Goal: Task Accomplishment & Management: Manage account settings

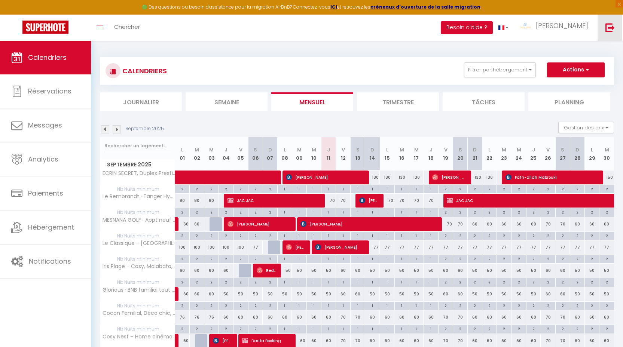
click at [606, 34] on link at bounding box center [609, 28] width 25 height 26
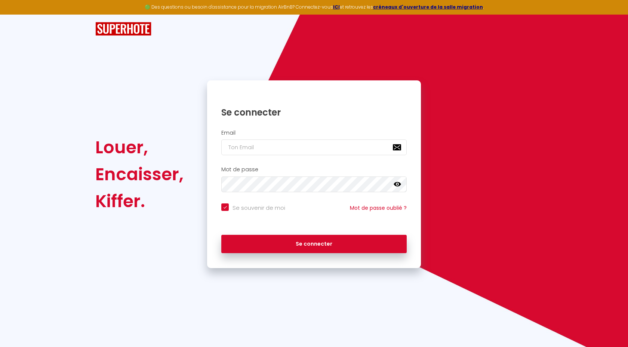
checkbox input "true"
type input "[EMAIL_ADDRESS][DOMAIN_NAME]"
checkbox input "true"
click at [273, 153] on input "[EMAIL_ADDRESS][DOMAIN_NAME]" at bounding box center [314, 148] width 186 height 16
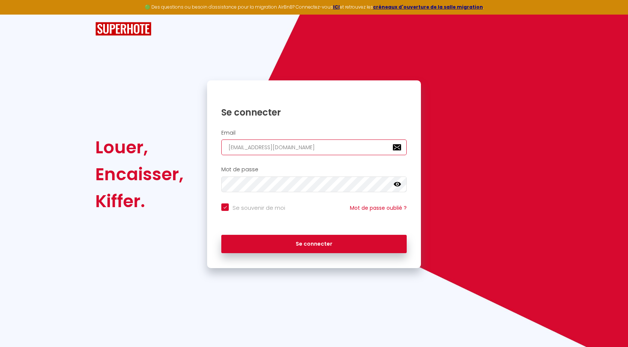
click at [273, 153] on input "[EMAIL_ADDRESS][DOMAIN_NAME]" at bounding box center [314, 148] width 186 height 16
type input "l"
checkbox input "true"
type input "le"
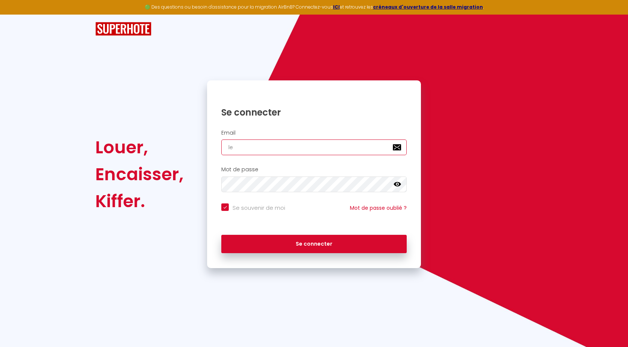
checkbox input "true"
type input "[EMAIL_ADDRESS][DOMAIN_NAME]"
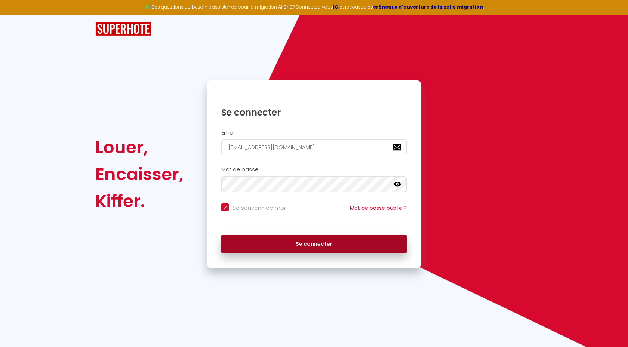
click at [317, 248] on button "Se connecter" at bounding box center [314, 244] width 186 height 19
checkbox input "true"
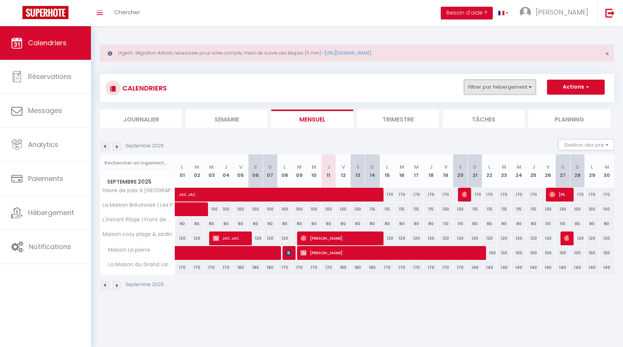
click at [508, 94] on button "Filtrer par hébergement" at bounding box center [500, 87] width 72 height 15
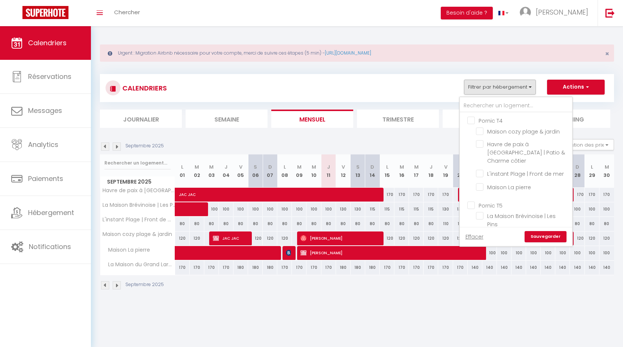
click at [492, 119] on input "Pornic T4" at bounding box center [523, 119] width 112 height 7
checkbox input "true"
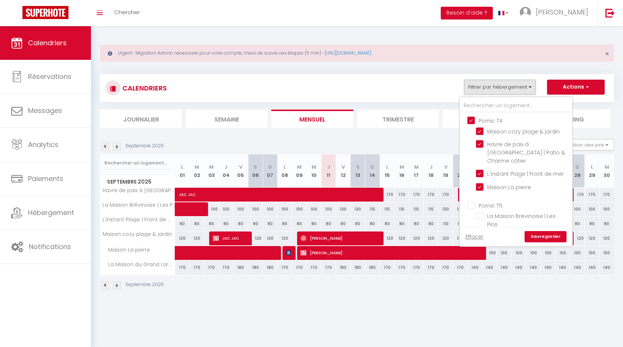
checkbox input "true"
checkbox input "false"
click at [548, 240] on link "Sauvegarder" at bounding box center [545, 236] width 42 height 11
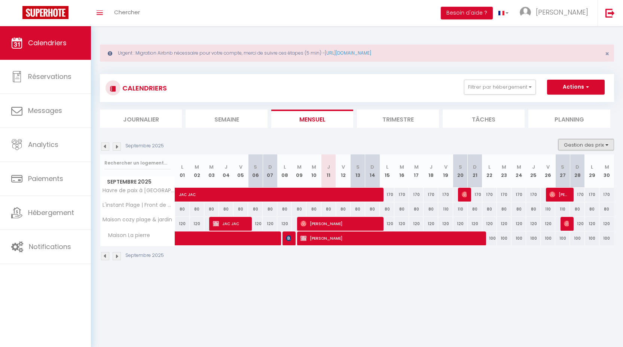
click at [580, 146] on button "Gestion des prix" at bounding box center [586, 144] width 56 height 11
click at [570, 169] on input "Nb Nuits minimum" at bounding box center [579, 167] width 67 height 7
checkbox input "true"
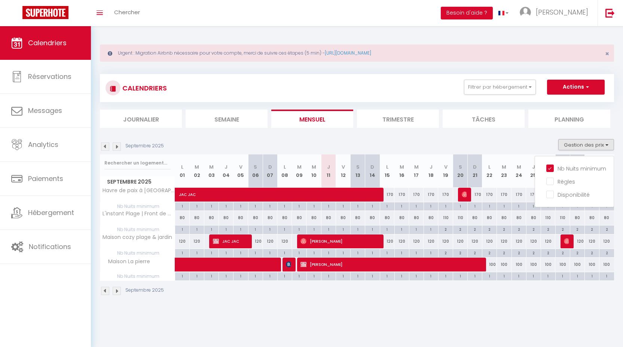
click at [536, 290] on div "Septembre 2025" at bounding box center [357, 292] width 514 height 22
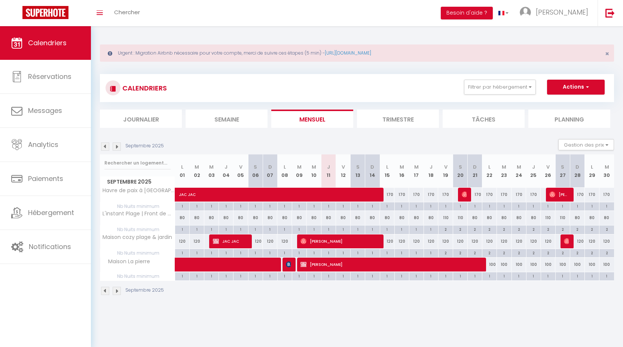
click at [444, 220] on div "110" at bounding box center [445, 218] width 15 height 14
type input "110"
type input "Ven 19 Septembre 2025"
type input "Sam 20 Septembre 2025"
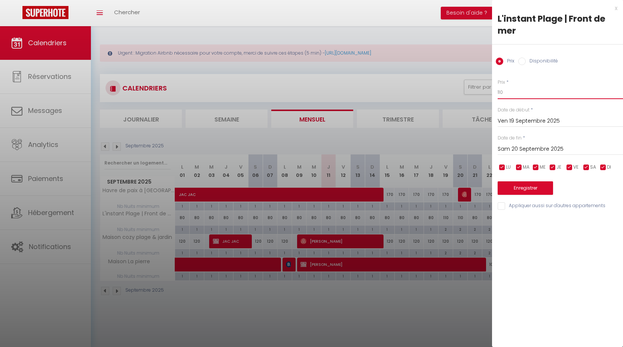
click at [511, 98] on input "110" at bounding box center [560, 92] width 125 height 13
type input "80"
click at [524, 150] on input "Sam 20 Septembre 2025" at bounding box center [560, 149] width 125 height 10
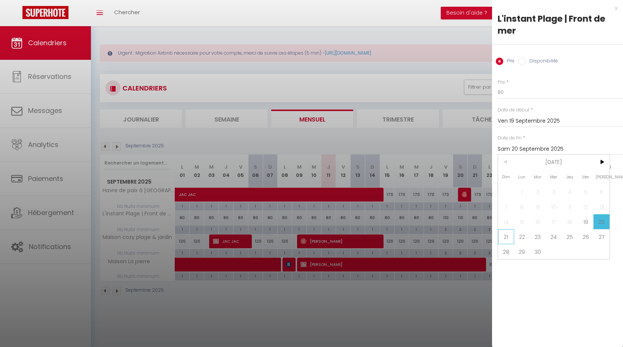
click at [506, 236] on span "21" at bounding box center [506, 236] width 16 height 15
type input "Dim 21 Septembre 2025"
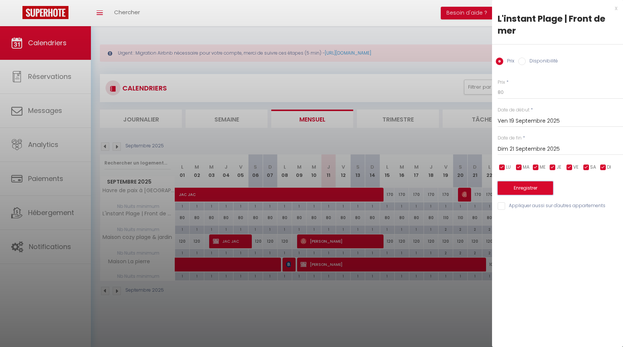
click at [524, 191] on button "Enregistrer" at bounding box center [525, 187] width 55 height 13
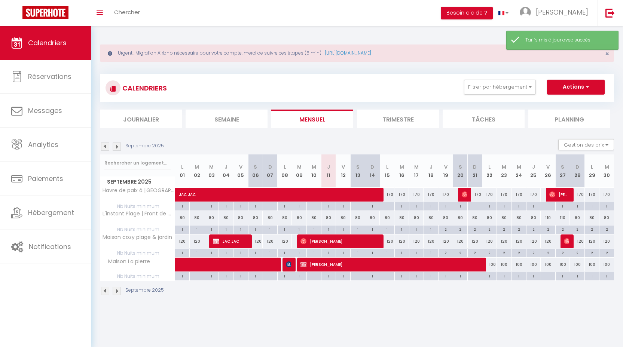
click at [551, 219] on div "110" at bounding box center [548, 218] width 15 height 14
type input "110"
type input "Ven 26 Septembre 2025"
type input "[DATE]"
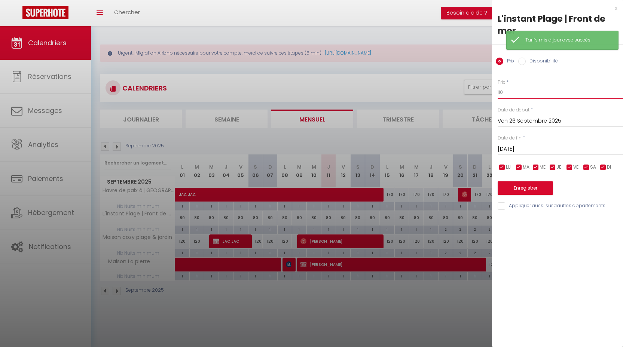
click at [510, 95] on input "110" at bounding box center [560, 92] width 125 height 13
type input "80"
click at [522, 148] on input "[DATE]" at bounding box center [560, 149] width 125 height 10
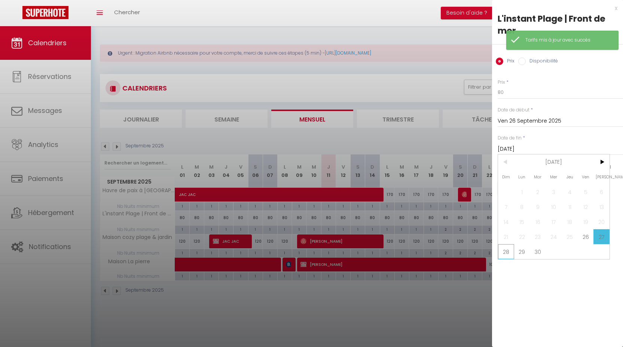
click at [509, 252] on span "28" at bounding box center [506, 251] width 16 height 15
type input "Dim 28 Septembre 2025"
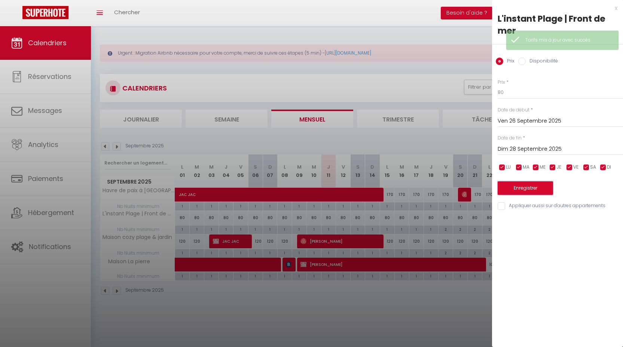
click at [522, 190] on button "Enregistrer" at bounding box center [525, 187] width 55 height 13
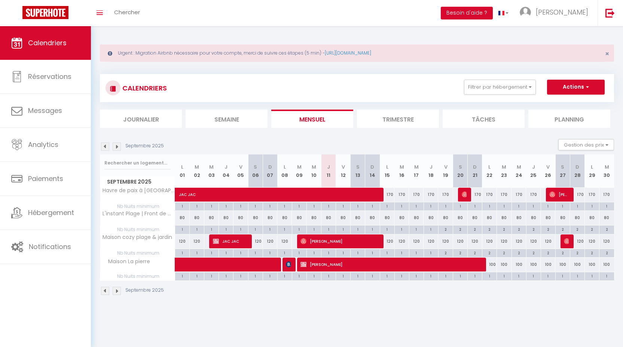
click at [447, 230] on div "2" at bounding box center [445, 229] width 14 height 7
type input "2"
type input "Ven 19 Septembre 2025"
type input "Sam 20 Septembre 2025"
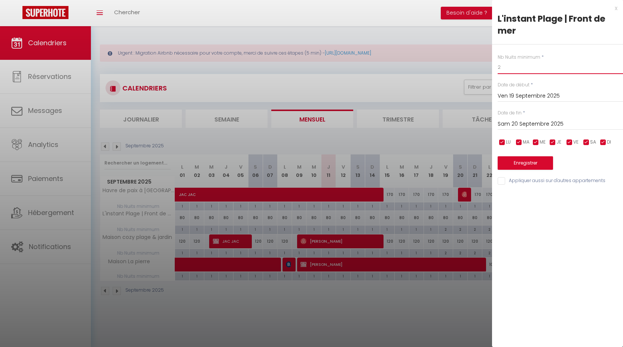
click at [508, 67] on input "2" at bounding box center [560, 67] width 125 height 13
type input "1"
click at [519, 122] on input "Sam 20 Septembre 2025" at bounding box center [560, 124] width 125 height 10
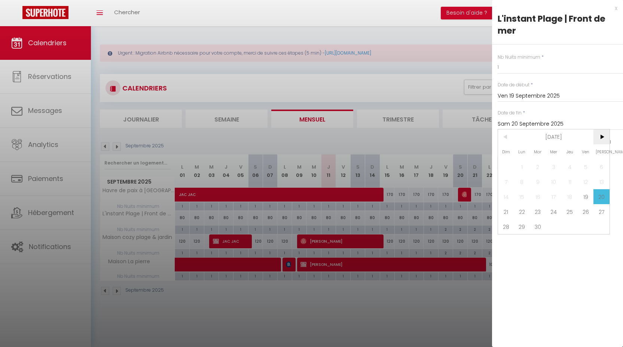
click at [596, 136] on span ">" at bounding box center [601, 136] width 16 height 15
click at [551, 167] on span "1" at bounding box center [554, 166] width 16 height 15
type input "Mer 01 Octobre 2025"
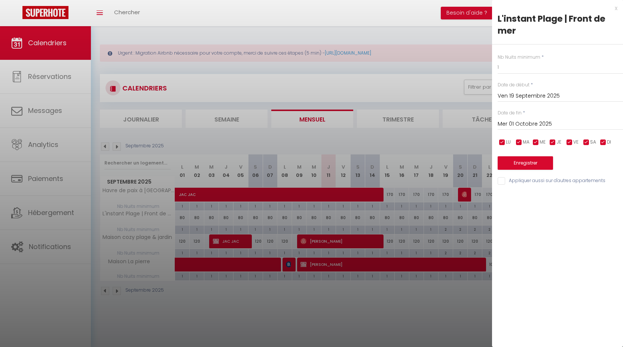
click at [545, 186] on div "x L'instant Plage | Front de mer Nb Nuits minimum * 1 Date de début * [DATE] < …" at bounding box center [557, 96] width 131 height 193
click at [539, 183] on input "Appliquer aussi sur d'autres appartements" at bounding box center [560, 180] width 125 height 7
checkbox input "true"
click at [516, 167] on button "Enregistrer" at bounding box center [525, 162] width 55 height 13
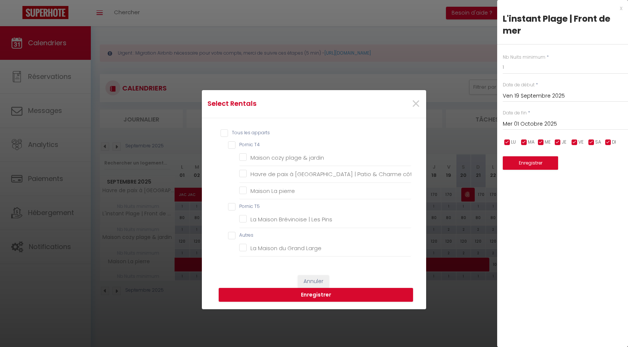
click at [250, 143] on T4 "Pornic T4" at bounding box center [319, 144] width 183 height 7
checkbox T4 "true"
checkbox jardin "true"
checkbox côtier "true"
checkbox pierre "true"
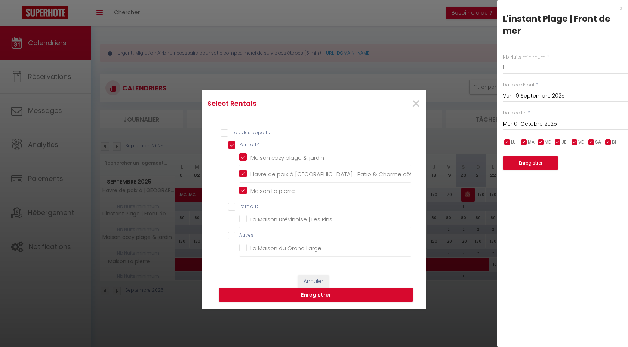
checkbox T5 "false"
checkbox Pins "false"
checkbox input "false"
checkbox Large "false"
click at [354, 290] on button "Enregistrer" at bounding box center [316, 295] width 195 height 14
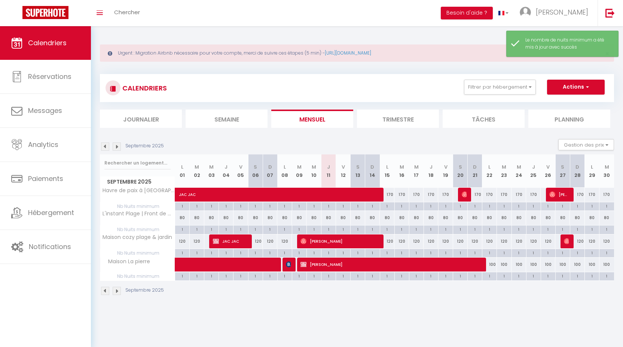
click at [117, 149] on img at bounding box center [117, 147] width 8 height 8
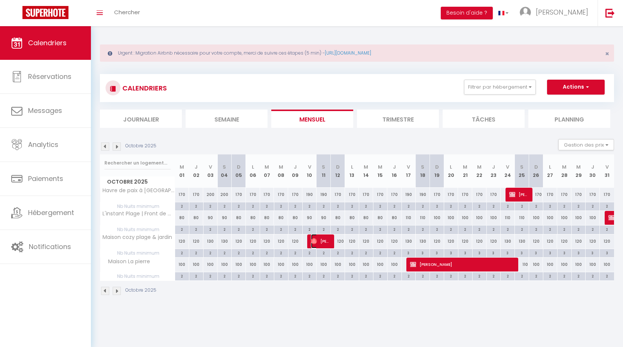
click at [318, 239] on span "[PERSON_NAME]" at bounding box center [320, 241] width 19 height 14
select select "OK"
select select "0"
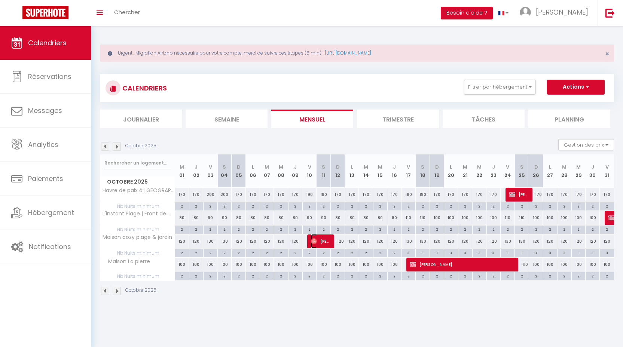
select select "1"
select select
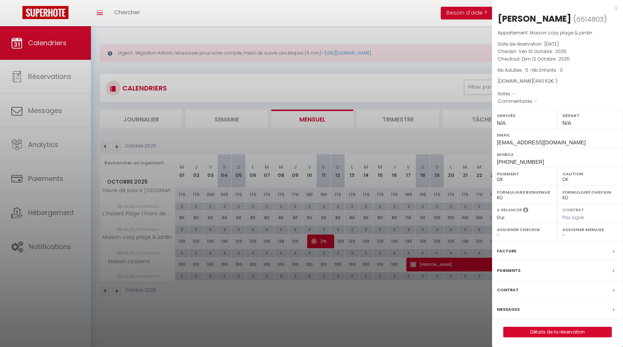
click at [615, 7] on div "x" at bounding box center [554, 8] width 125 height 9
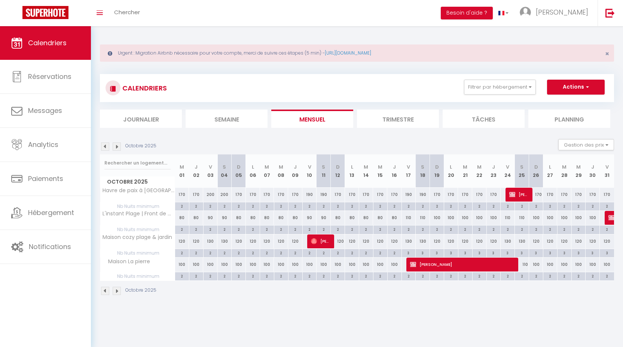
click at [105, 148] on img at bounding box center [105, 147] width 8 height 8
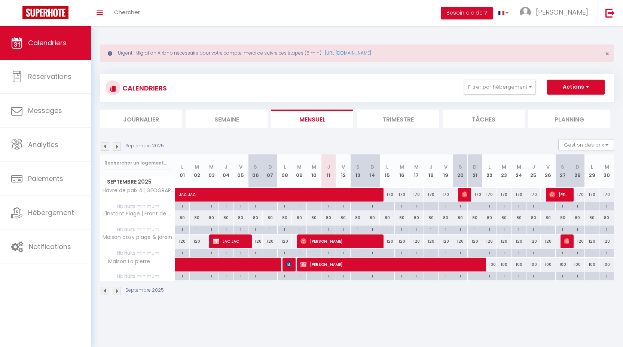
click at [447, 253] on div "1" at bounding box center [445, 252] width 14 height 7
type input "1"
type input "Ven 19 Septembre 2025"
type input "Sam 20 Septembre 2025"
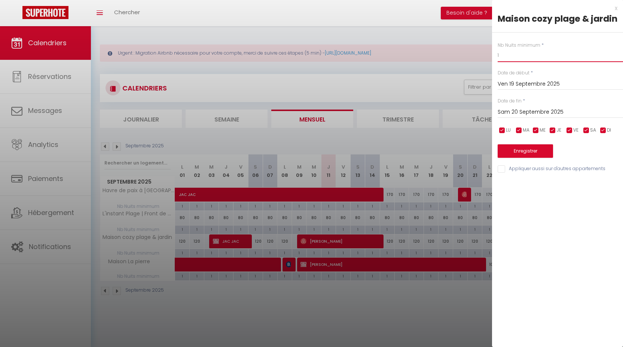
click at [506, 60] on input "1" at bounding box center [560, 55] width 125 height 13
type input "2"
click at [515, 110] on input "Sam 20 Septembre 2025" at bounding box center [560, 112] width 125 height 10
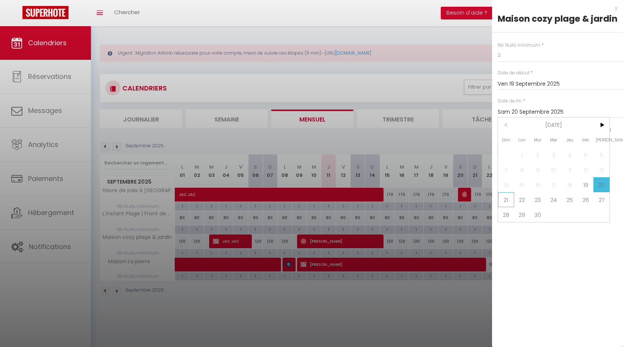
click at [512, 199] on span "21" at bounding box center [506, 199] width 16 height 15
type input "Dim 21 Septembre 2025"
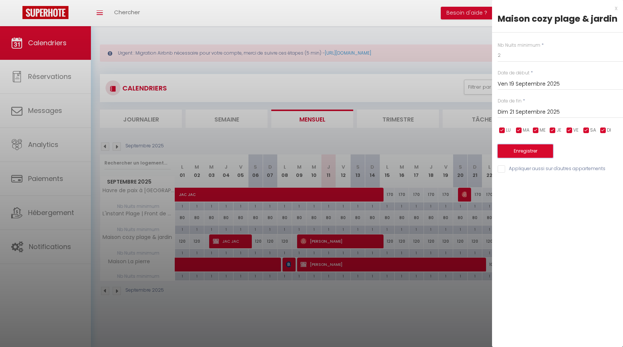
click at [519, 152] on button "Enregistrer" at bounding box center [525, 150] width 55 height 13
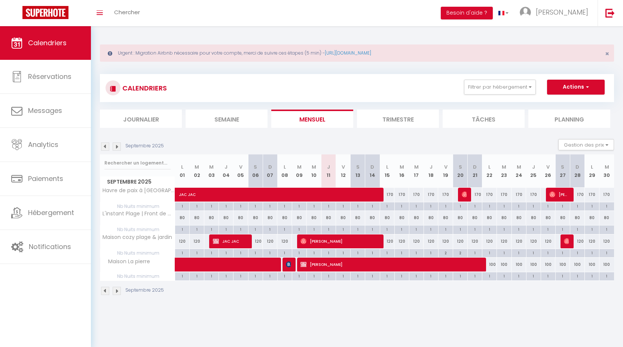
click at [120, 146] on img at bounding box center [117, 147] width 8 height 8
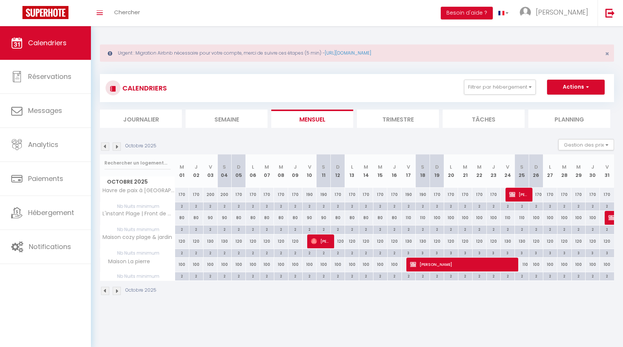
click at [106, 148] on img at bounding box center [105, 147] width 8 height 8
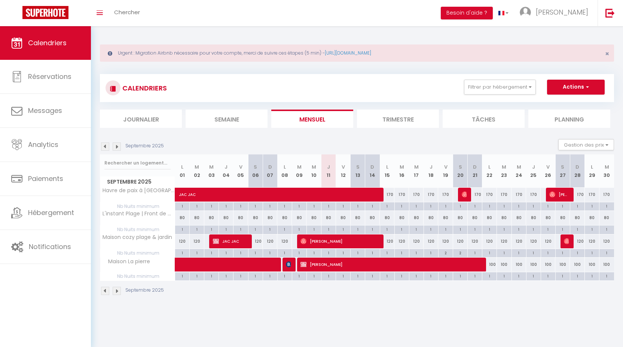
click at [120, 145] on img at bounding box center [117, 147] width 8 height 8
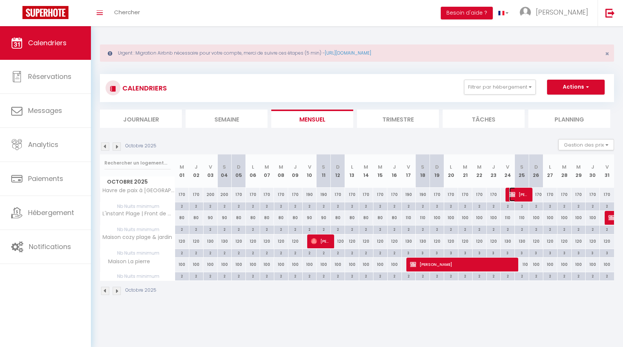
click at [521, 193] on span "[PERSON_NAME]" at bounding box center [518, 194] width 19 height 14
select select "KO"
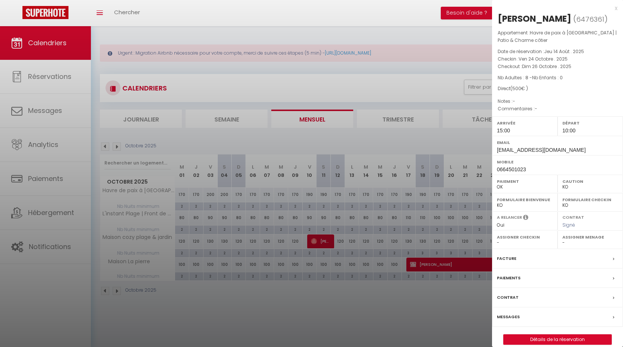
click at [615, 7] on div "x" at bounding box center [554, 8] width 125 height 9
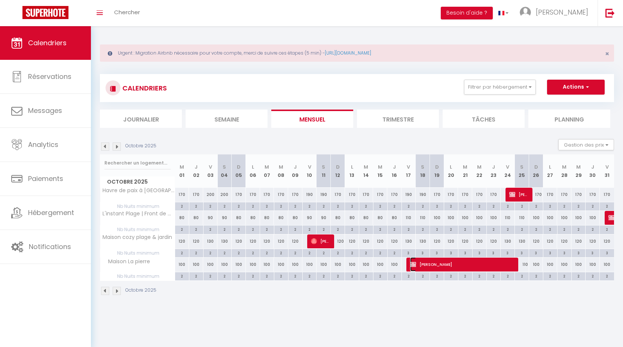
click at [441, 268] on span "[PERSON_NAME]" at bounding box center [462, 264] width 104 height 14
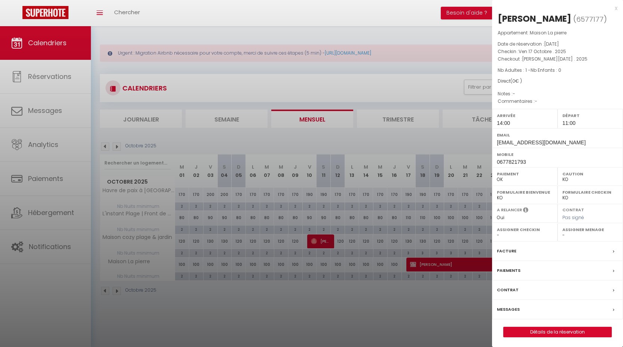
click at [458, 312] on div at bounding box center [311, 173] width 623 height 347
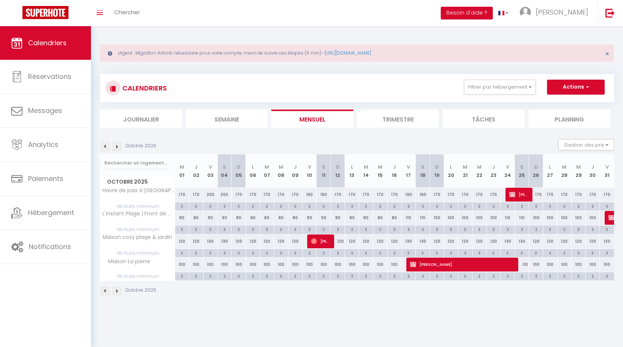
click at [312, 195] on div "190" at bounding box center [309, 195] width 14 height 14
type input "190"
type input "Ven 10 Octobre 2025"
type input "[DATE]"
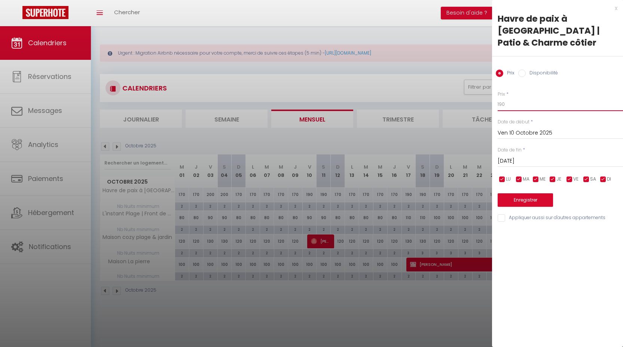
click at [510, 98] on input "190" at bounding box center [560, 104] width 125 height 13
type input "180"
click at [527, 154] on div "[DATE] < [DATE] > Dim Lun Mar Mer Jeu Ven Sam 1 2 3 4 5 6 7 8 9 10 11 12 13 14 …" at bounding box center [560, 160] width 125 height 13
click at [526, 156] on input "[DATE]" at bounding box center [560, 161] width 125 height 10
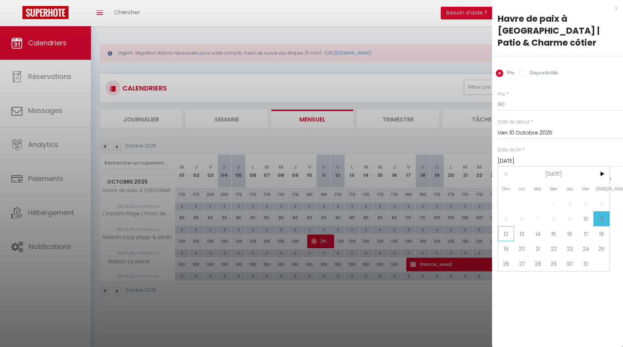
click at [509, 226] on span "12" at bounding box center [506, 233] width 16 height 15
type input "Dim 12 Octobre 2025"
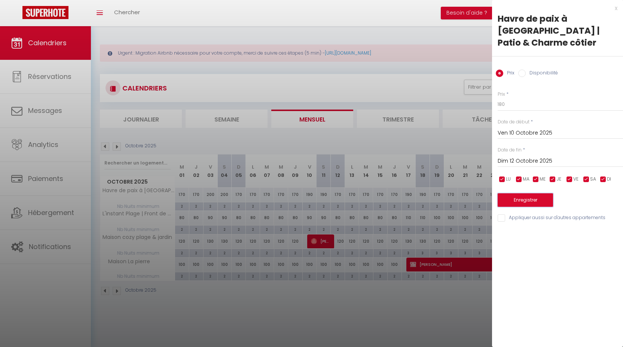
click at [521, 193] on button "Enregistrer" at bounding box center [525, 199] width 55 height 13
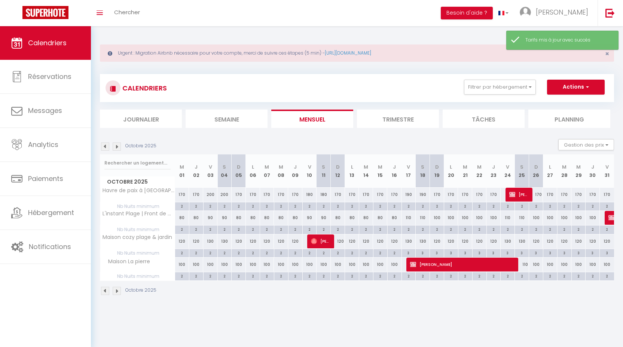
click at [410, 196] on div "190" at bounding box center [408, 195] width 14 height 14
type input "190"
type input "Ven 17 Octobre 2025"
type input "[DATE]"
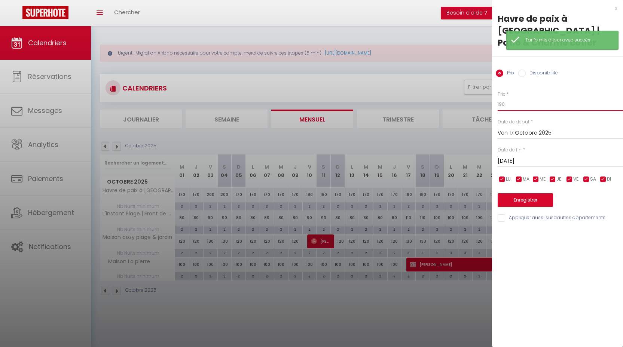
click at [505, 98] on input "190" at bounding box center [560, 104] width 125 height 13
type input "180"
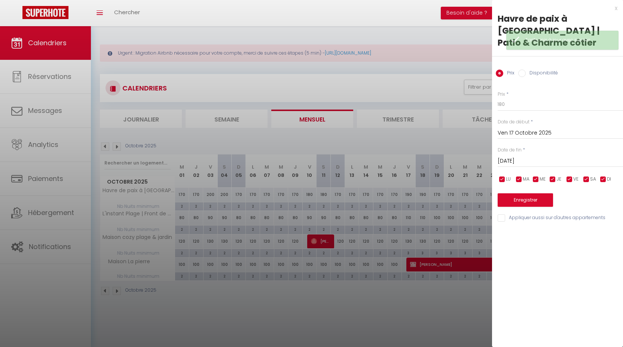
click at [527, 156] on input "[DATE]" at bounding box center [560, 161] width 125 height 10
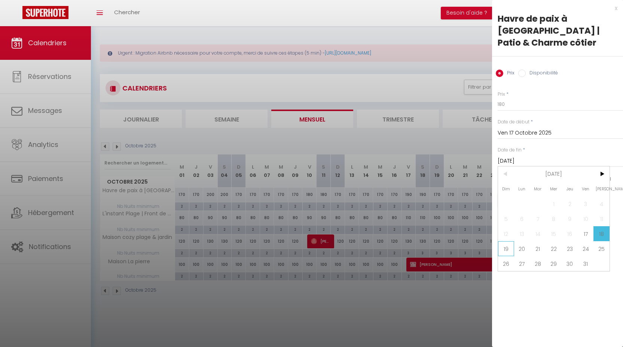
click at [508, 241] on span "19" at bounding box center [506, 248] width 16 height 15
type input "Dim 19 Octobre 2025"
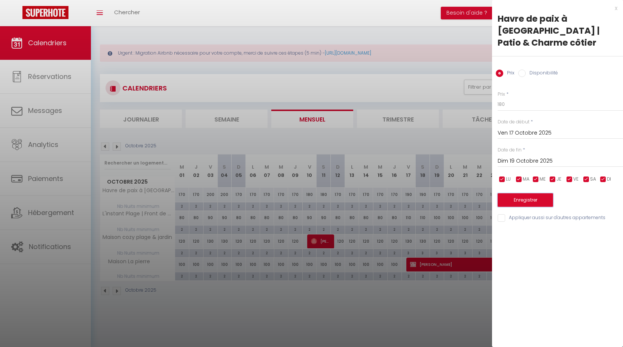
click at [514, 195] on button "Enregistrer" at bounding box center [525, 199] width 55 height 13
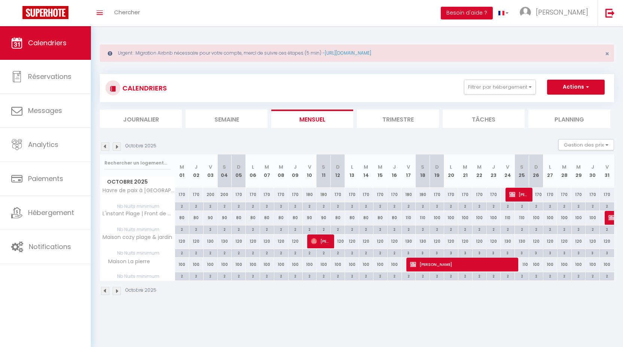
click at [411, 219] on div "110" at bounding box center [408, 218] width 14 height 14
type input "110"
type input "Ven 17 Octobre 2025"
type input "[DATE]"
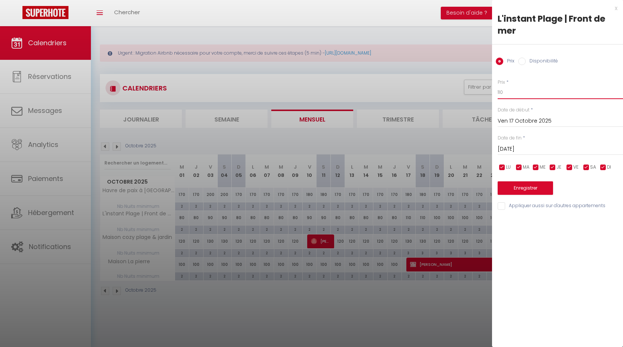
click at [505, 92] on input "110" at bounding box center [560, 92] width 125 height 13
drag, startPoint x: 505, startPoint y: 92, endPoint x: 512, endPoint y: 88, distance: 8.2
click at [505, 92] on input "110" at bounding box center [560, 92] width 125 height 13
type input "90"
click at [546, 151] on input "[DATE]" at bounding box center [560, 149] width 125 height 10
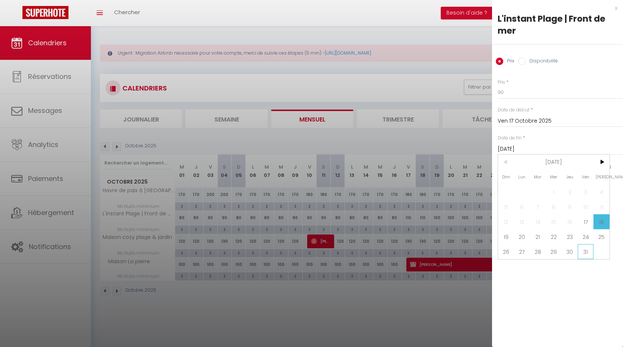
click at [578, 253] on span "31" at bounding box center [586, 251] width 16 height 15
type input "Ven 31 Octobre 2025"
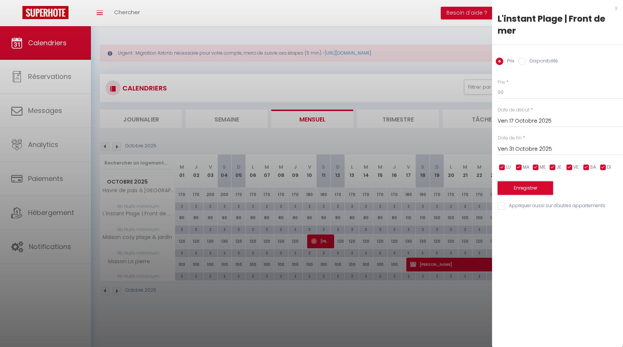
click at [537, 188] on button "Enregistrer" at bounding box center [525, 187] width 55 height 13
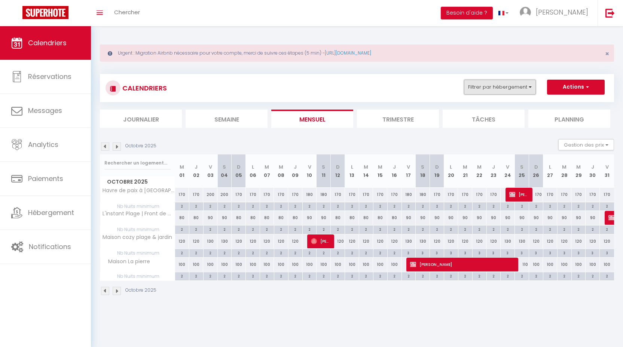
click at [510, 92] on button "Filtrer par hébergement" at bounding box center [500, 87] width 72 height 15
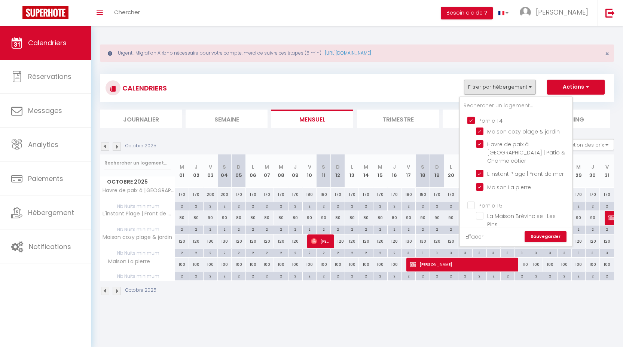
click at [498, 121] on input "Pornic T4" at bounding box center [523, 119] width 112 height 7
checkbox input "false"
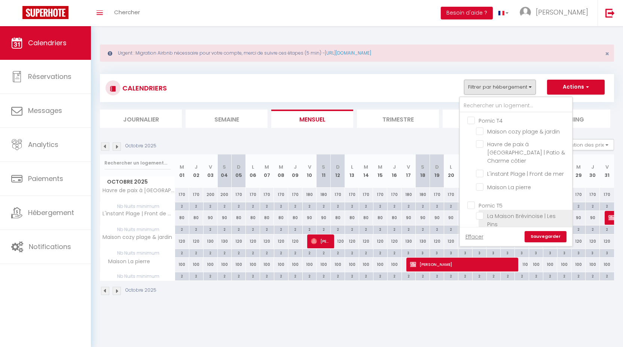
checkbox input "false"
click at [498, 201] on input "Pornic T5" at bounding box center [523, 204] width 112 height 7
checkbox input "true"
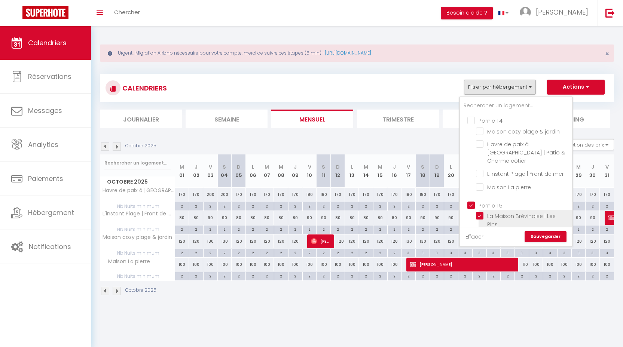
checkbox input "true"
checkbox input "false"
click at [542, 235] on link "Sauvegarder" at bounding box center [545, 236] width 42 height 11
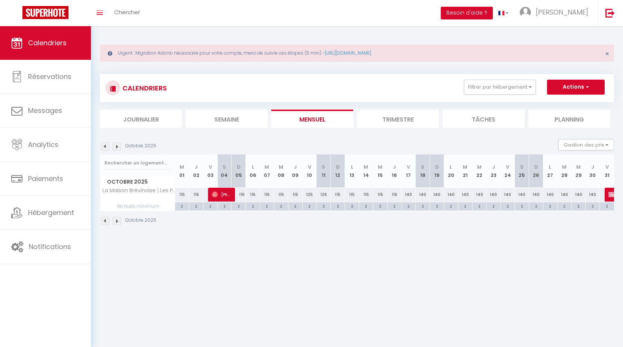
click at [105, 144] on img at bounding box center [105, 147] width 8 height 8
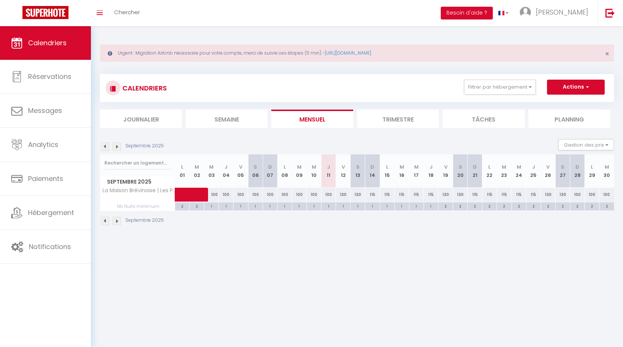
click at [344, 195] on div "130" at bounding box center [343, 195] width 15 height 14
type input "130"
type input "Ven 12 Septembre 2025"
type input "[DATE]"
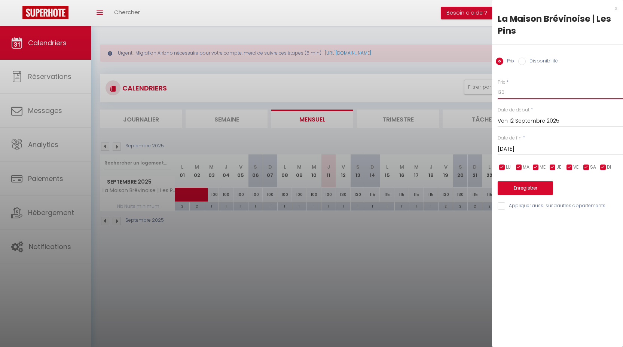
click at [509, 94] on input "130" at bounding box center [560, 92] width 125 height 13
type input "100"
click at [526, 151] on input "[DATE]" at bounding box center [560, 149] width 125 height 10
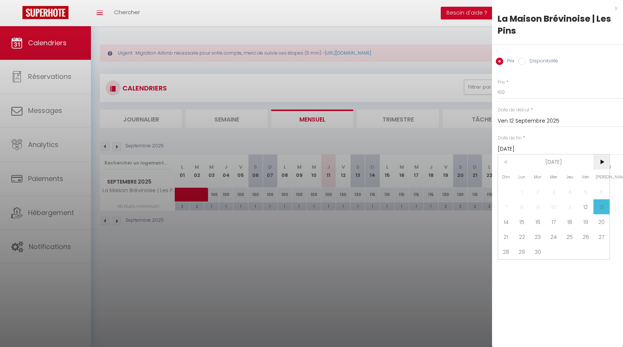
click at [604, 167] on span ">" at bounding box center [601, 162] width 16 height 15
click at [560, 191] on span "1" at bounding box center [554, 191] width 16 height 15
type input "Mer 01 Octobre 2025"
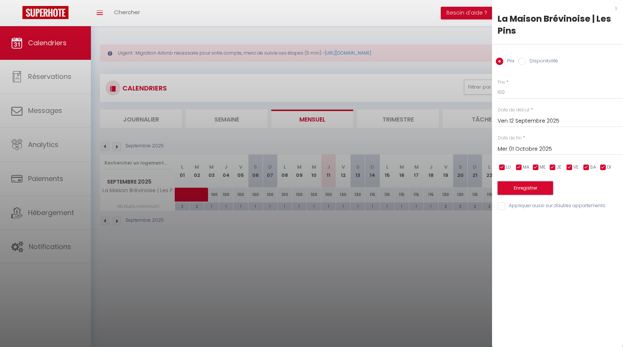
click at [540, 186] on button "Enregistrer" at bounding box center [525, 187] width 55 height 13
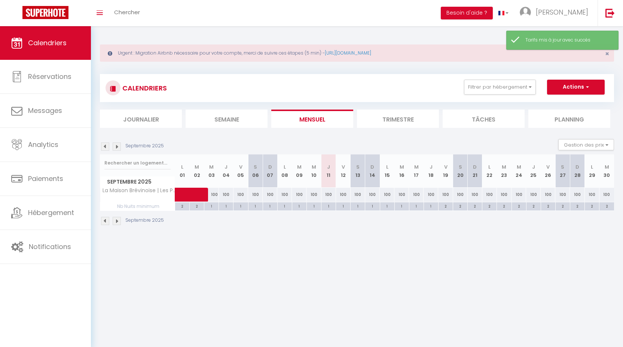
click at [443, 208] on div "2" at bounding box center [445, 205] width 14 height 7
type input "2"
type input "Ven 19 Septembre 2025"
type input "Sam 20 Septembre 2025"
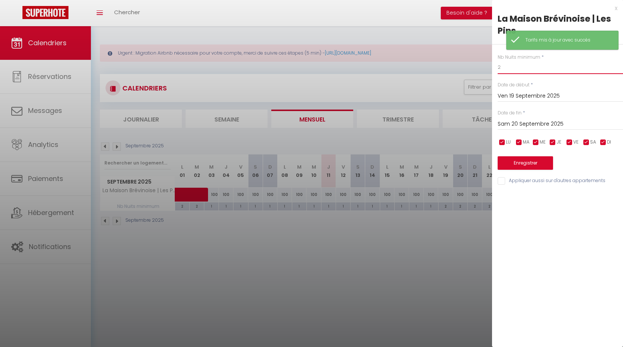
click at [507, 61] on input "2" at bounding box center [560, 67] width 125 height 13
type input "1"
click at [509, 131] on div "Nb Nuits minimum * 1 Date de début * [DATE] < [DATE] > Dim Lun Mar Mer Jeu Ven …" at bounding box center [557, 115] width 131 height 141
click at [513, 126] on input "Sam 20 Septembre 2025" at bounding box center [560, 124] width 125 height 10
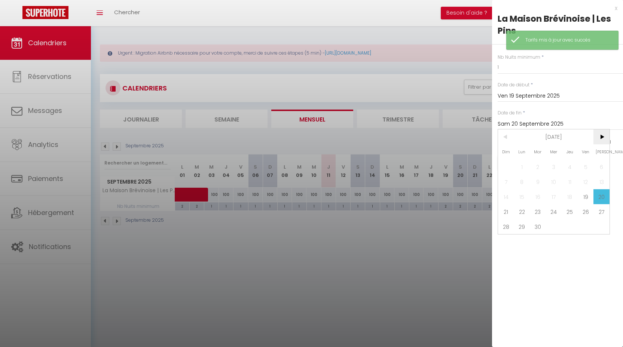
click at [602, 137] on span ">" at bounding box center [601, 136] width 16 height 15
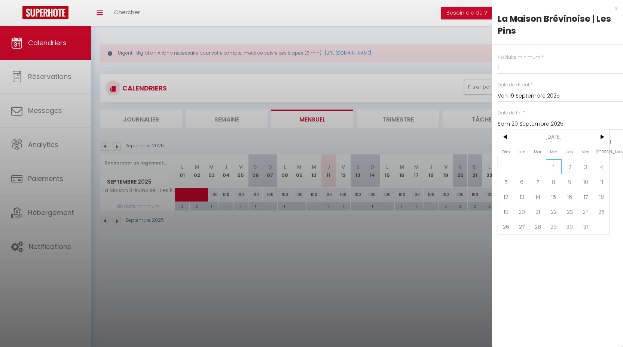
click at [557, 167] on span "1" at bounding box center [554, 166] width 16 height 15
type input "Mer 01 Octobre 2025"
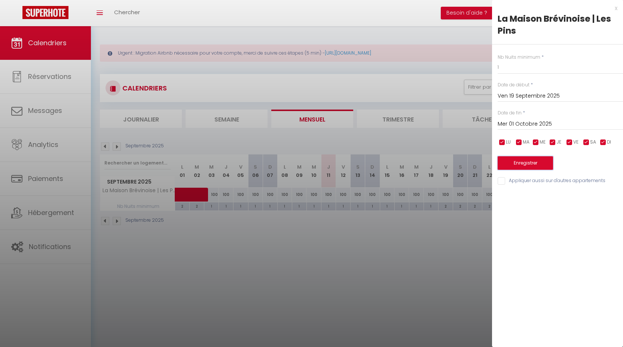
click at [541, 163] on button "Enregistrer" at bounding box center [525, 162] width 55 height 13
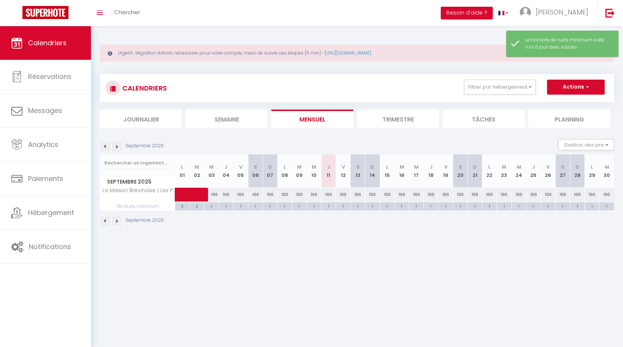
click at [120, 149] on img at bounding box center [117, 147] width 8 height 8
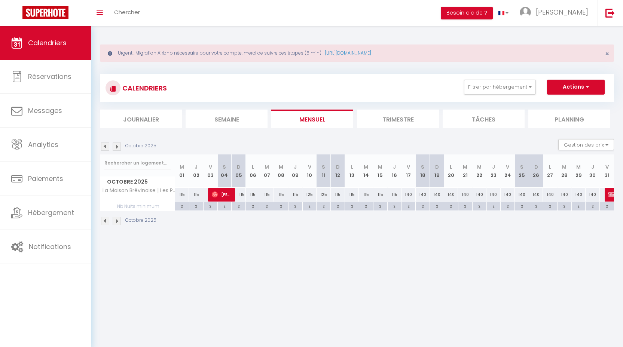
click at [106, 143] on img at bounding box center [105, 147] width 8 height 8
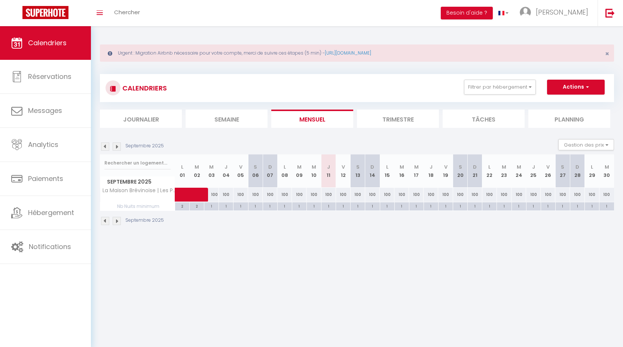
click at [517, 78] on div "CALENDRIERS Filtrer par hébergement Pornic T4 Maison cozy plage & [GEOGRAPHIC_D…" at bounding box center [357, 88] width 514 height 28
click at [516, 81] on button "Filtrer par hébergement" at bounding box center [500, 87] width 72 height 15
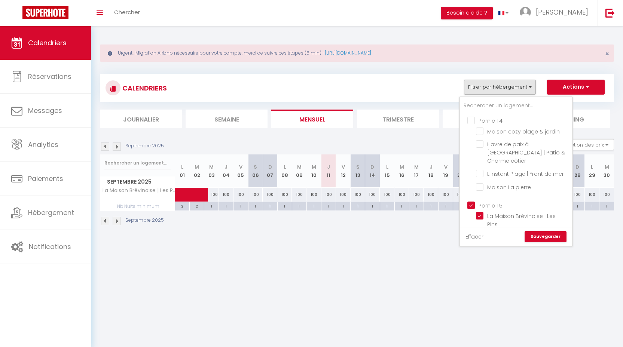
click at [493, 119] on input "Pornic T4" at bounding box center [523, 119] width 112 height 7
checkbox input "true"
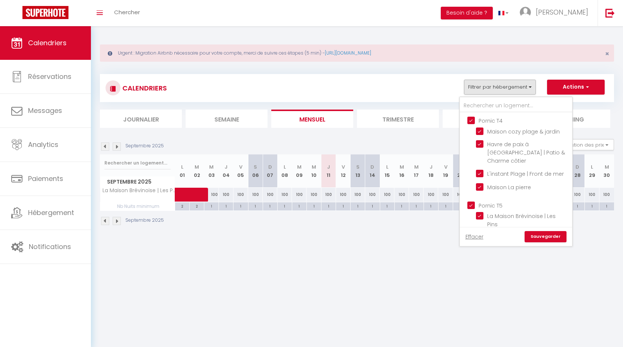
checkbox input "true"
checkbox input "false"
click at [493, 201] on input "Pornic T5" at bounding box center [523, 204] width 112 height 7
checkbox input "false"
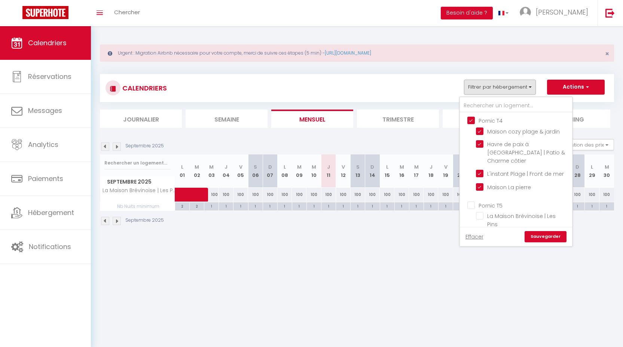
checkbox input "false"
click at [541, 235] on link "Sauvegarder" at bounding box center [545, 236] width 42 height 11
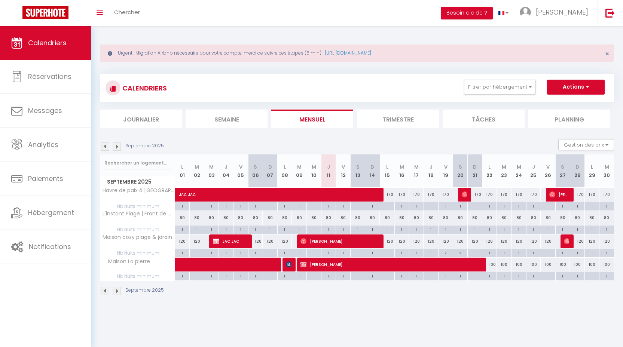
click at [120, 149] on img at bounding box center [117, 147] width 8 height 8
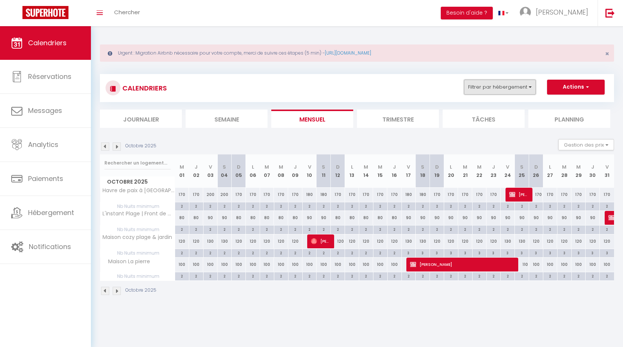
click at [494, 88] on button "Filtrer par hébergement" at bounding box center [500, 87] width 72 height 15
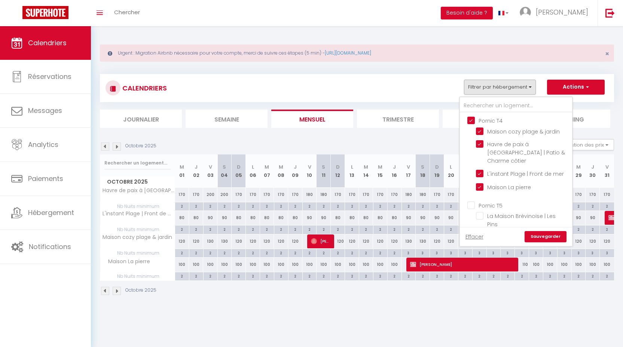
click at [499, 118] on input "Pornic T4" at bounding box center [523, 119] width 112 height 7
checkbox input "false"
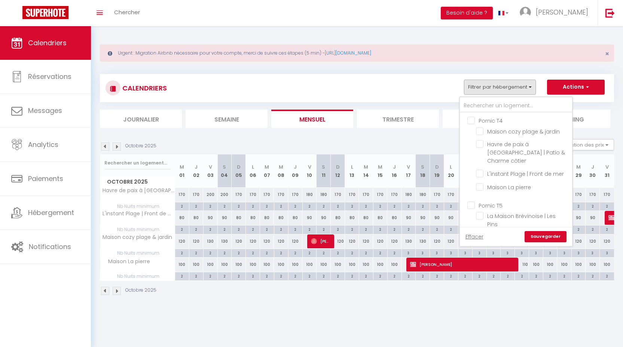
checkbox input "false"
click at [496, 201] on input "Pornic T5" at bounding box center [523, 204] width 112 height 7
checkbox input "true"
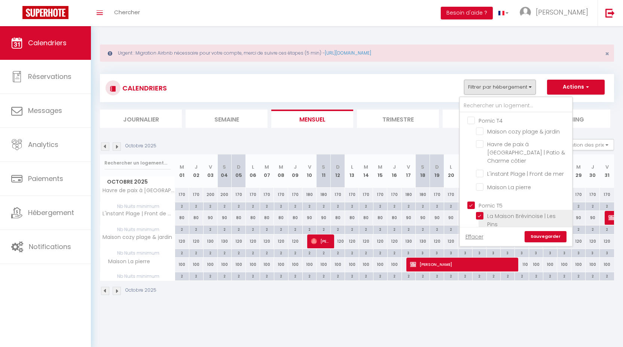
checkbox input "false"
click at [550, 238] on link "Sauvegarder" at bounding box center [545, 236] width 42 height 11
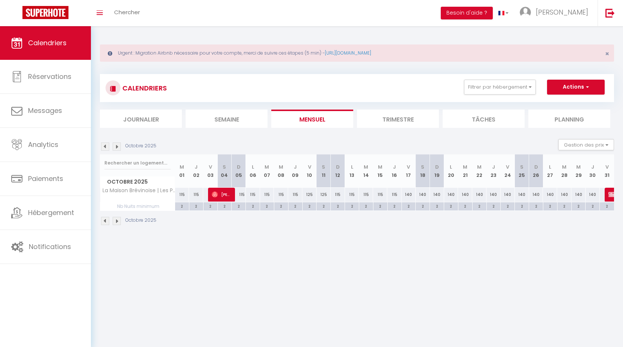
click at [108, 146] on img at bounding box center [105, 147] width 8 height 8
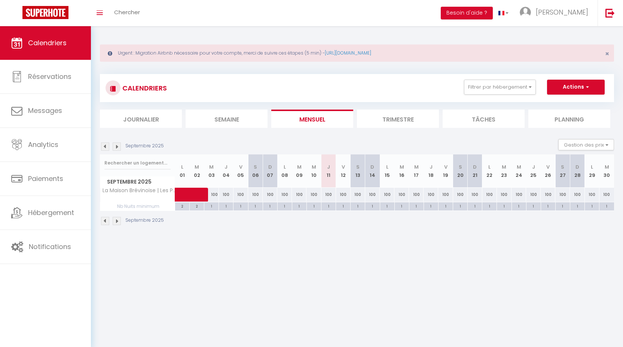
click at [118, 148] on img at bounding box center [117, 147] width 8 height 8
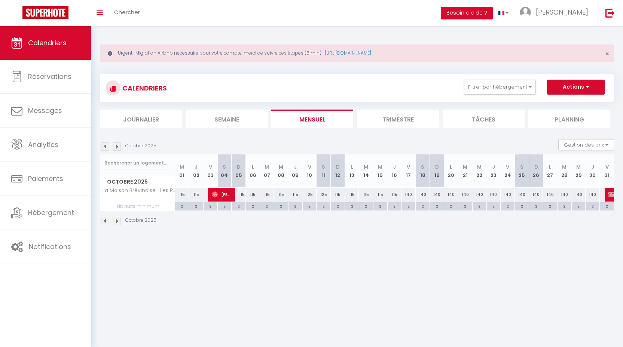
click at [405, 195] on div "140" at bounding box center [408, 195] width 14 height 14
type input "140"
type input "Ven 17 Octobre 2025"
type input "[DATE]"
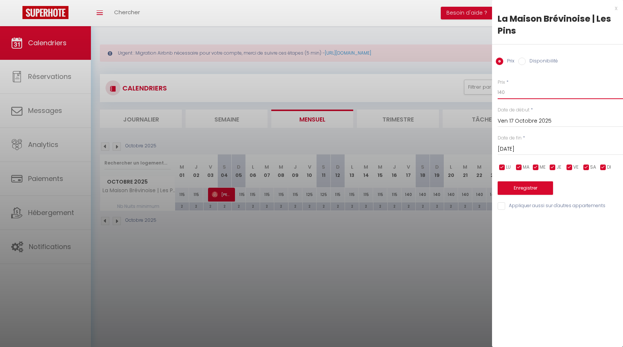
click at [522, 87] on input "140" at bounding box center [560, 92] width 125 height 13
type input "130"
click at [542, 151] on input "[DATE]" at bounding box center [560, 149] width 125 height 10
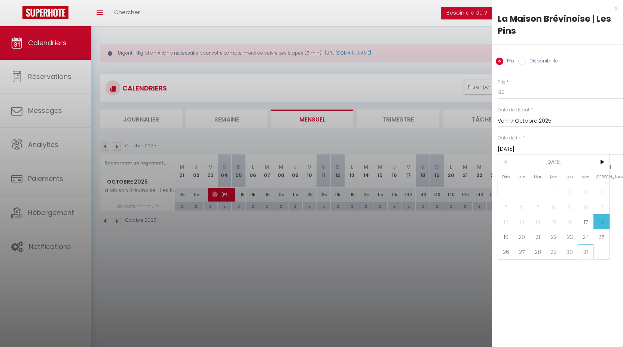
click at [587, 249] on span "31" at bounding box center [586, 251] width 16 height 15
type input "Ven 31 Octobre 2025"
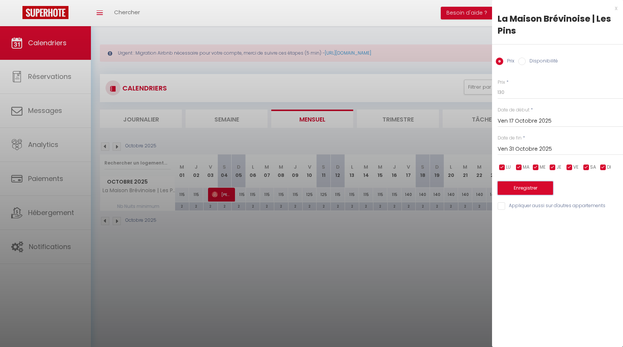
click at [539, 187] on button "Enregistrer" at bounding box center [525, 187] width 55 height 13
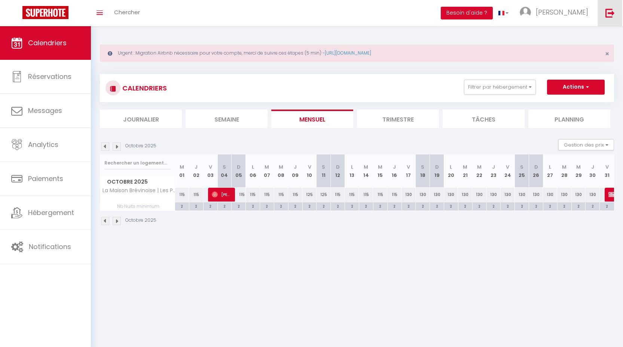
click at [612, 19] on link at bounding box center [609, 13] width 25 height 26
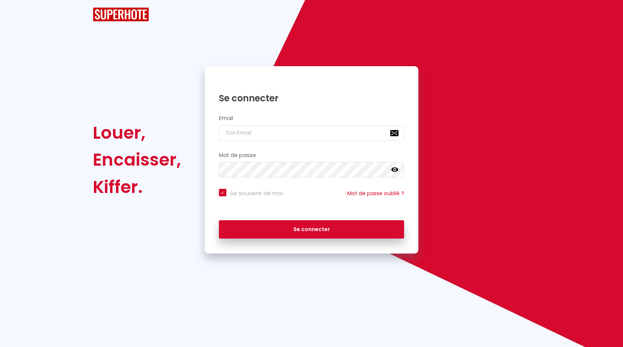
checkbox input "true"
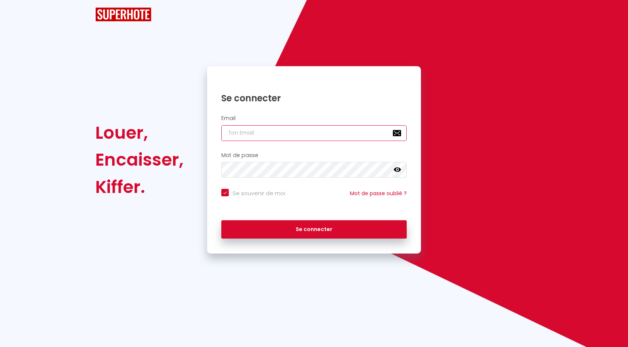
type input "[EMAIL_ADDRESS][DOMAIN_NAME]"
checkbox input "true"
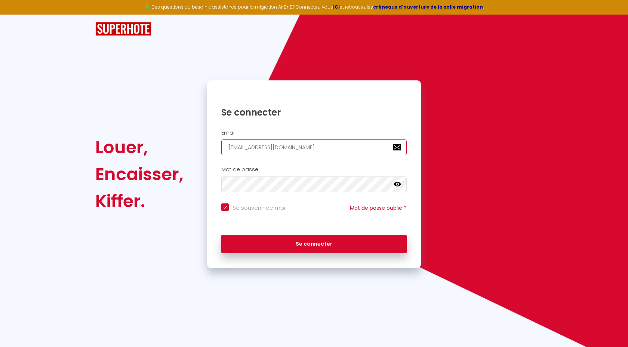
click at [269, 152] on input "[EMAIL_ADDRESS][DOMAIN_NAME]" at bounding box center [314, 148] width 186 height 16
type input "e"
checkbox input "true"
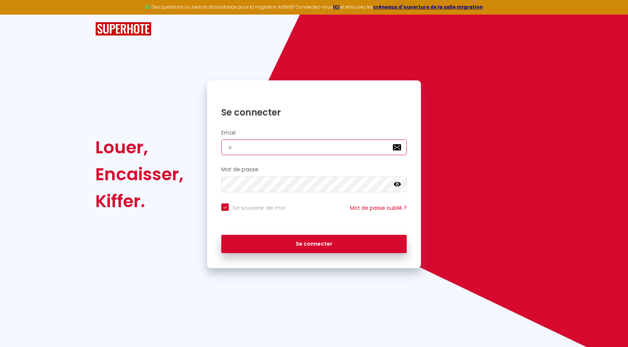
type input "ea"
checkbox input "true"
type input "eas"
checkbox input "true"
type input "easy"
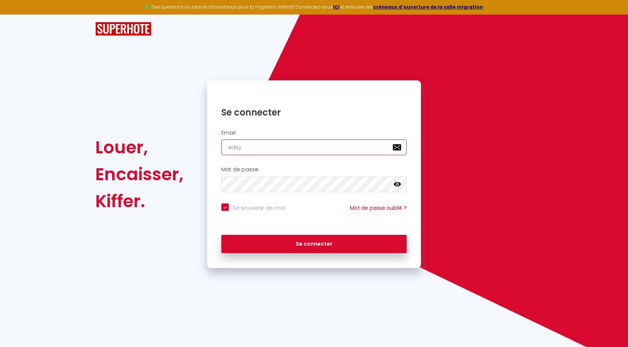
checkbox input "true"
type input "[EMAIL_ADDRESS][DOMAIN_NAME]"
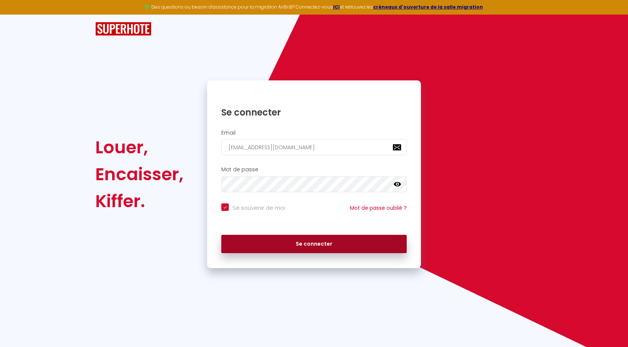
click at [322, 239] on button "Se connecter" at bounding box center [314, 244] width 186 height 19
checkbox input "true"
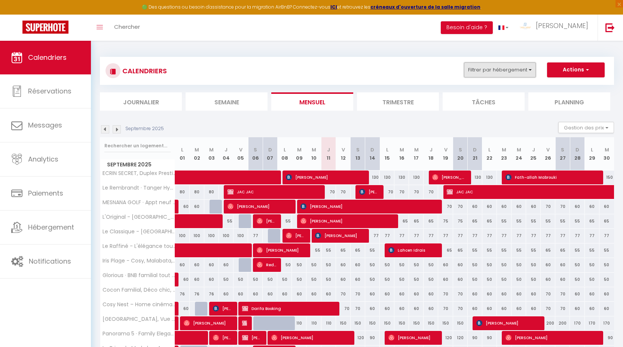
click at [482, 63] on button "Filtrer par hébergement" at bounding box center [500, 69] width 72 height 15
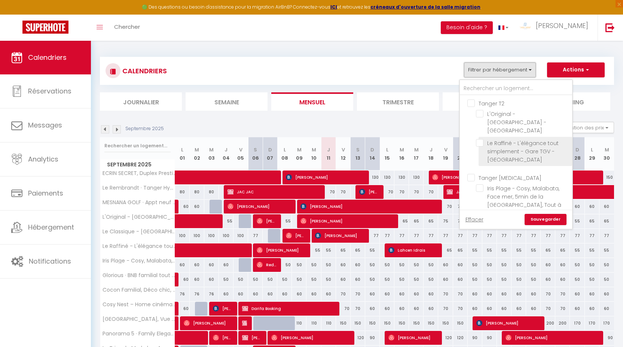
scroll to position [1, 0]
click at [486, 174] on input "Tanger [MEDICAL_DATA]" at bounding box center [523, 175] width 112 height 7
checkbox input "true"
checkbox input "false"
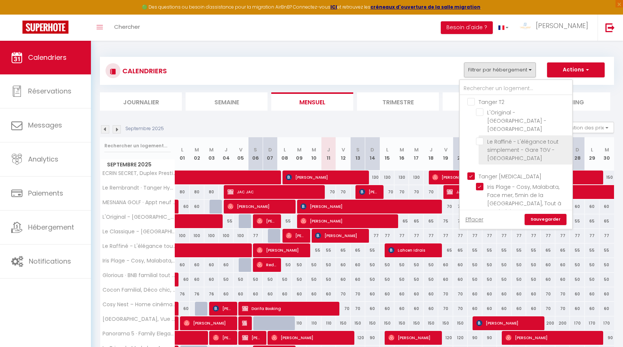
checkbox input "true"
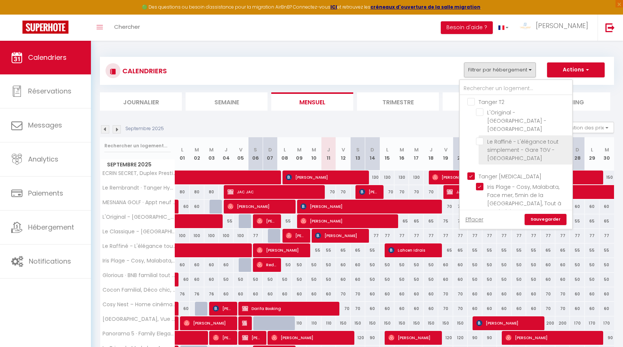
checkbox input "true"
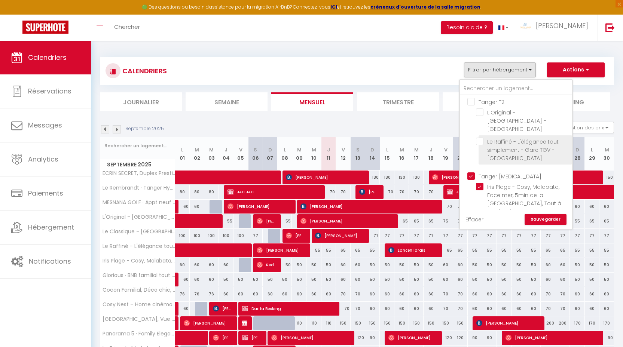
checkbox input "true"
checkbox input "false"
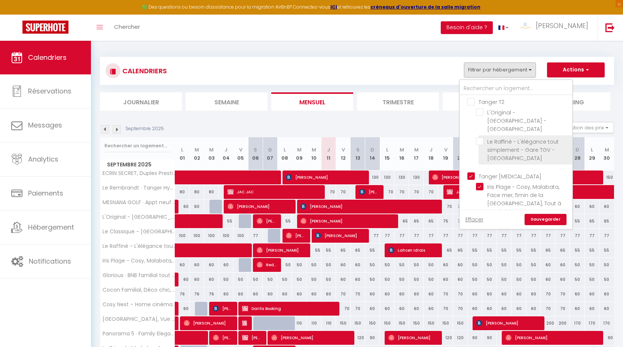
checkbox input "false"
click at [547, 215] on link "Sauvegarder" at bounding box center [545, 219] width 42 height 11
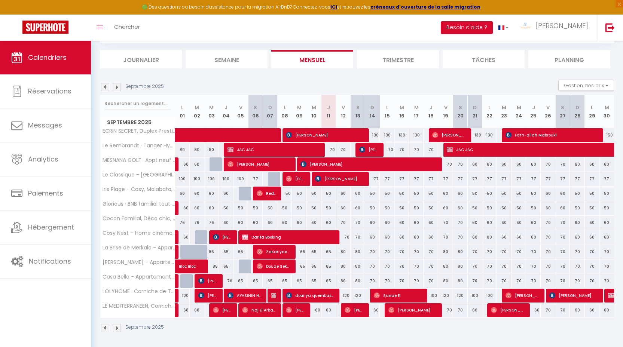
scroll to position [44, 0]
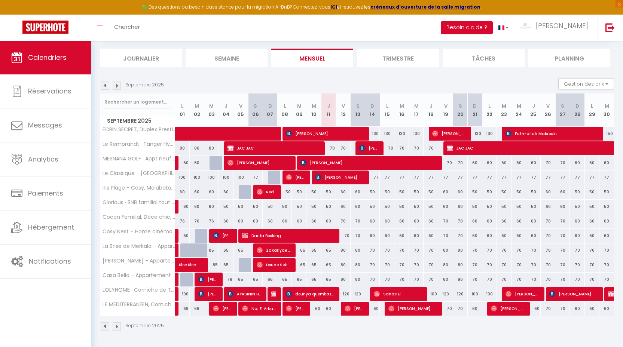
click at [104, 88] on img at bounding box center [105, 86] width 8 height 8
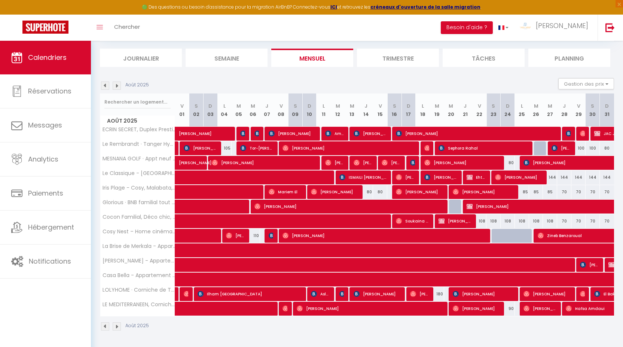
click at [118, 88] on img at bounding box center [117, 86] width 8 height 8
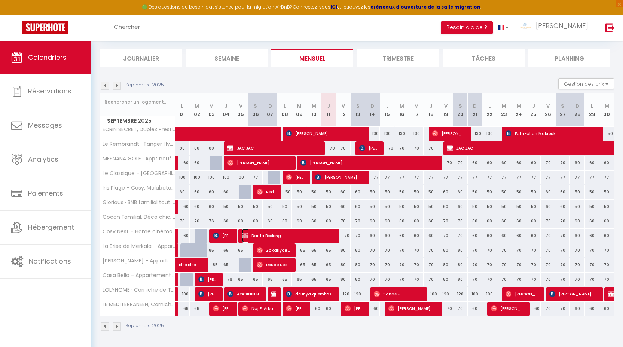
click at [273, 233] on span "Darifa Booking" at bounding box center [288, 236] width 92 height 14
select select "OK"
select select "KO"
select select "0"
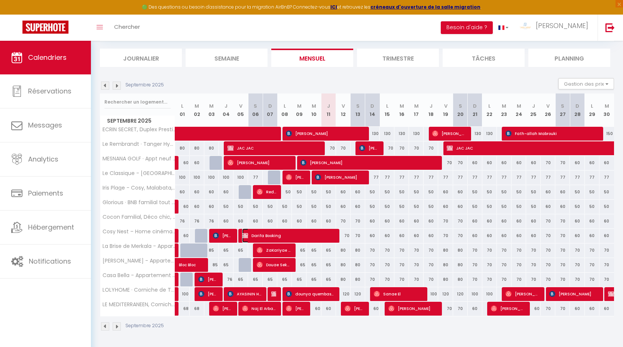
select select "1"
select select
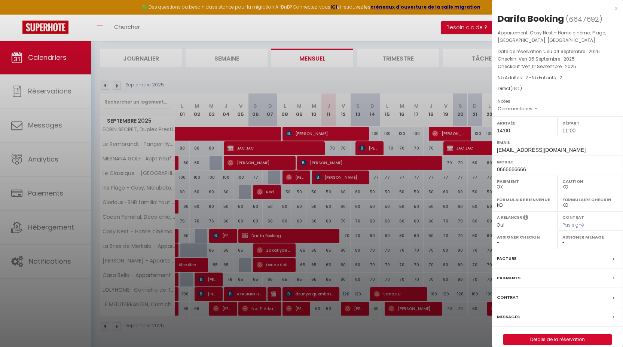
click at [616, 9] on div "x" at bounding box center [554, 8] width 125 height 9
